Goal: Task Accomplishment & Management: Use online tool/utility

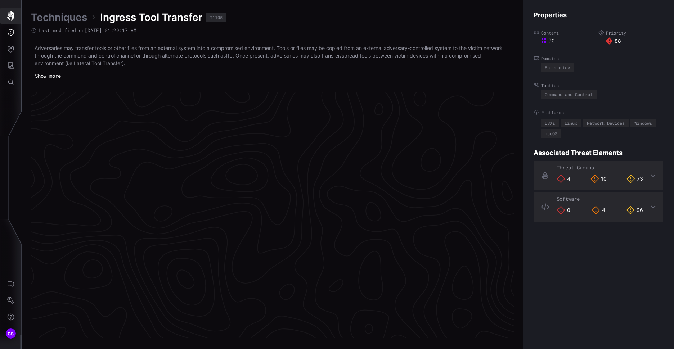
scroll to position [1500, 301]
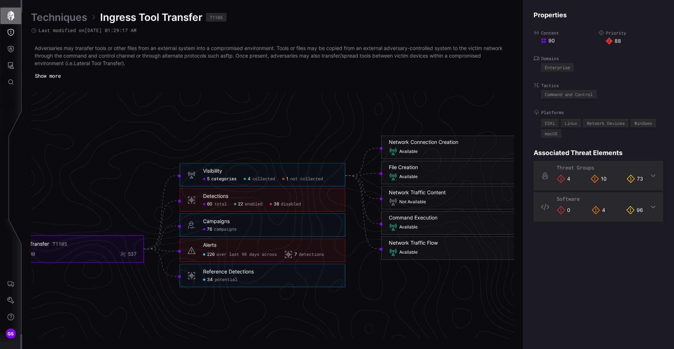
click at [10, 14] on icon "button" at bounding box center [10, 16] width 7 height 10
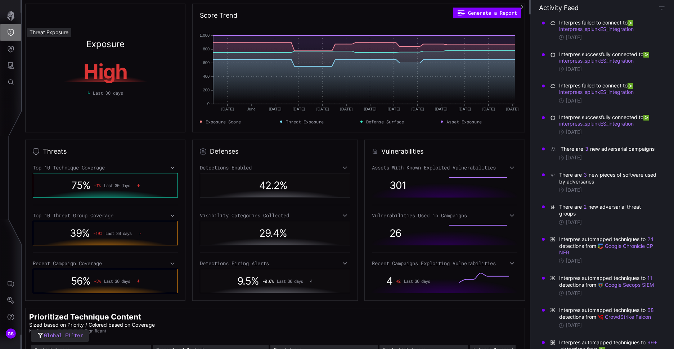
click at [13, 30] on icon "Threat Exposure" at bounding box center [11, 32] width 6 height 7
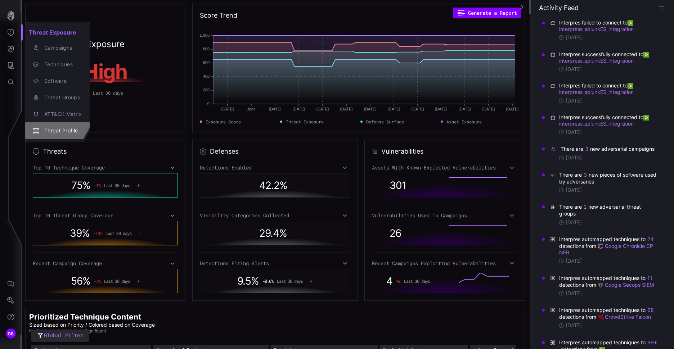
click at [63, 129] on div "Threat Profile" at bounding box center [61, 130] width 41 height 9
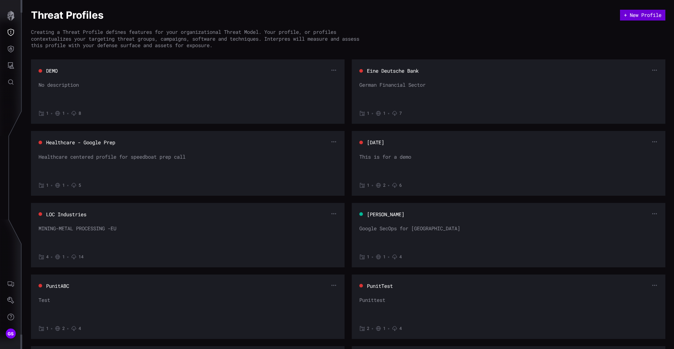
click at [626, 17] on button "+ New Profile" at bounding box center [642, 15] width 45 height 11
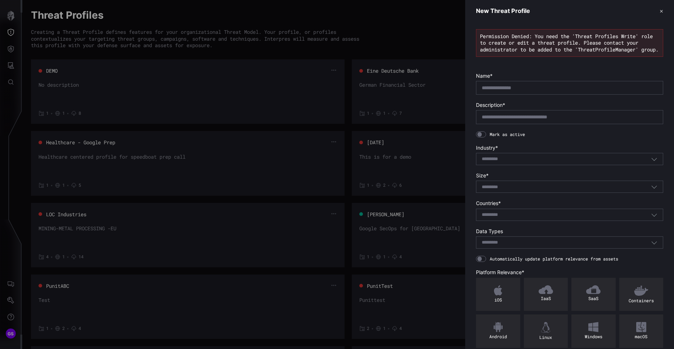
click at [660, 12] on button "✕" at bounding box center [662, 11] width 4 height 8
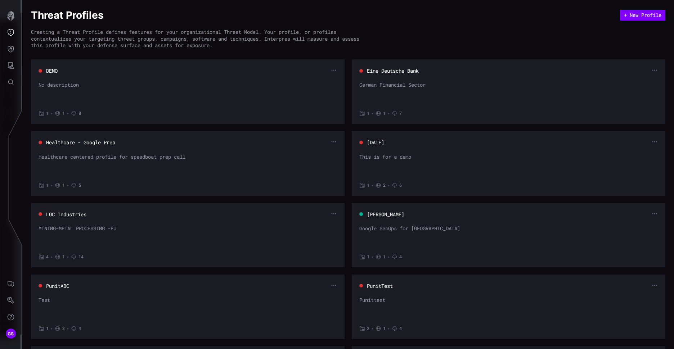
click at [390, 216] on button "[PERSON_NAME]" at bounding box center [386, 214] width 38 height 7
